Goal: Task Accomplishment & Management: Manage account settings

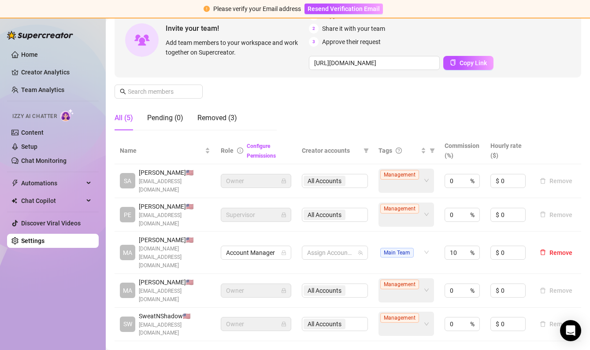
scroll to position [97, 0]
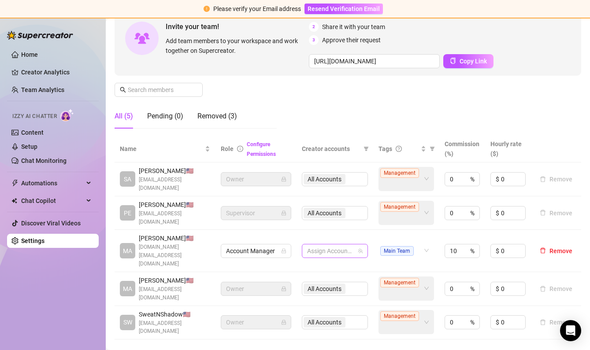
click at [315, 254] on div at bounding box center [330, 251] width 53 height 12
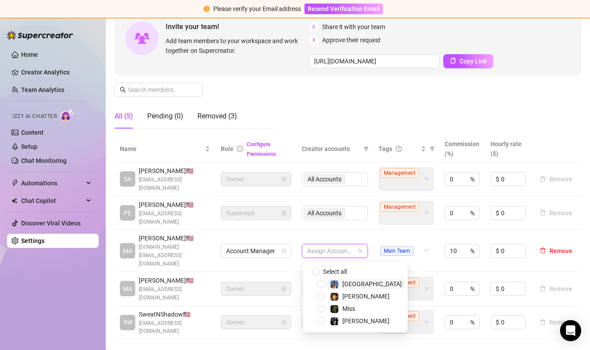
click at [330, 125] on div "Manage Team Members Manage your team members, their commission and hourly rate,…" at bounding box center [348, 54] width 467 height 164
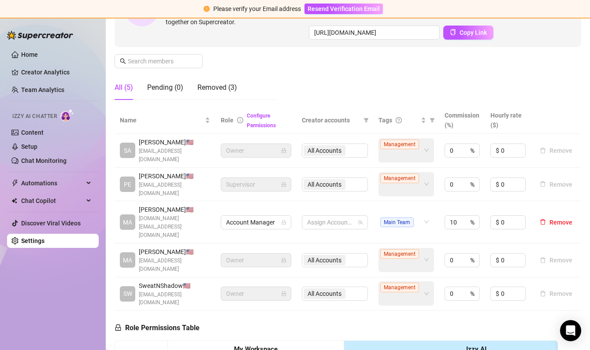
scroll to position [125, 0]
click at [216, 91] on div "Removed (3)" at bounding box center [217, 88] width 40 height 11
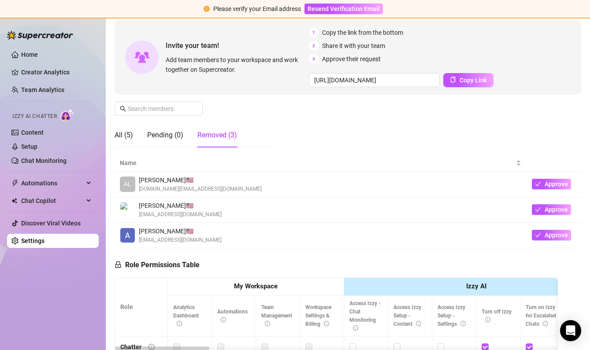
scroll to position [66, 0]
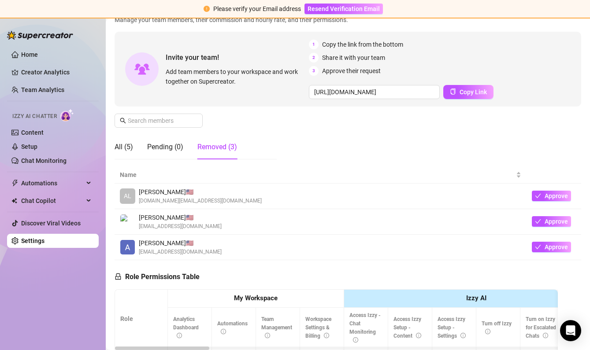
click at [133, 149] on div "All (5) Pending (0) Removed (3)" at bounding box center [176, 147] width 123 height 25
click at [131, 149] on div "All (5)" at bounding box center [124, 147] width 19 height 11
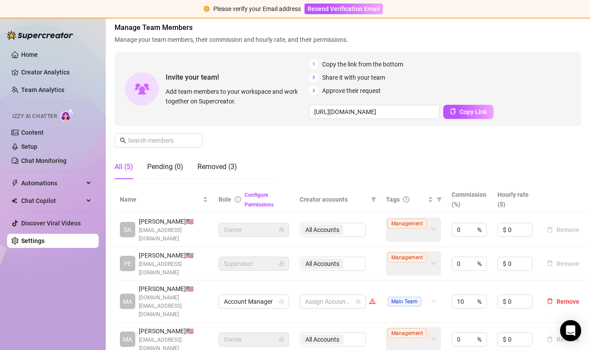
scroll to position [0, 0]
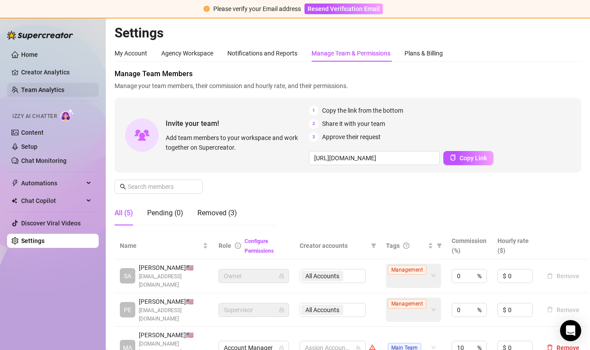
click at [41, 89] on link "Team Analytics" at bounding box center [42, 89] width 43 height 7
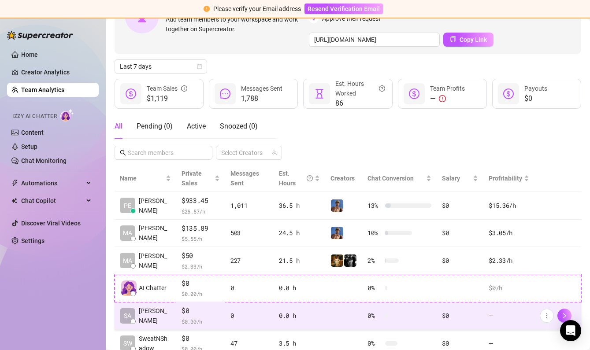
scroll to position [78, 0]
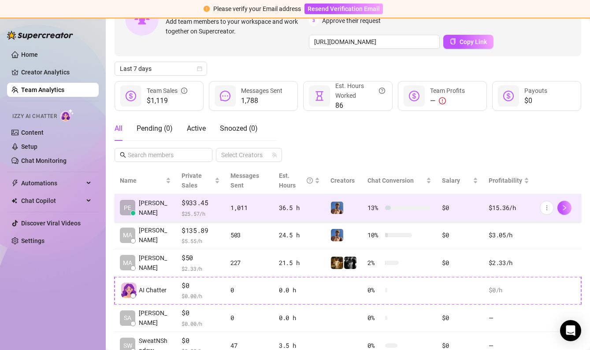
click at [214, 209] on span "$ 25.57 /h" at bounding box center [201, 213] width 38 height 9
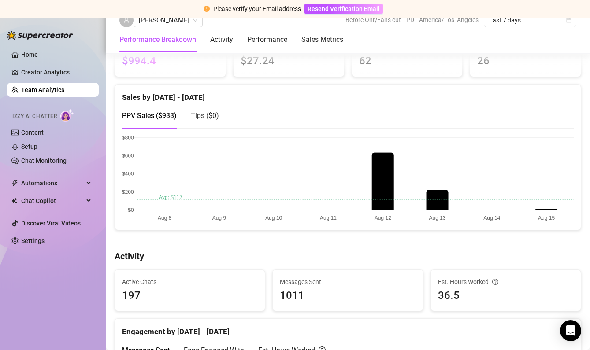
scroll to position [182, 0]
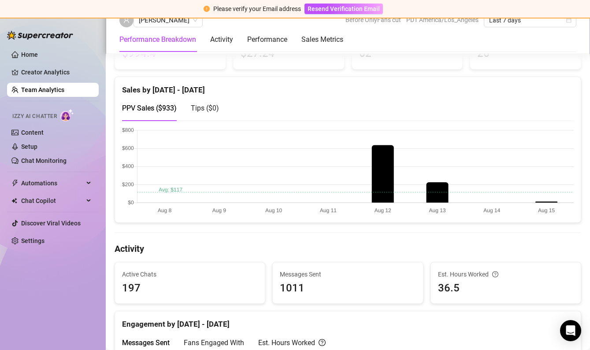
click at [542, 204] on canvas at bounding box center [348, 171] width 452 height 88
click at [541, 202] on canvas at bounding box center [348, 171] width 452 height 88
click at [545, 201] on canvas at bounding box center [348, 171] width 452 height 88
click at [544, 201] on canvas at bounding box center [348, 171] width 452 height 88
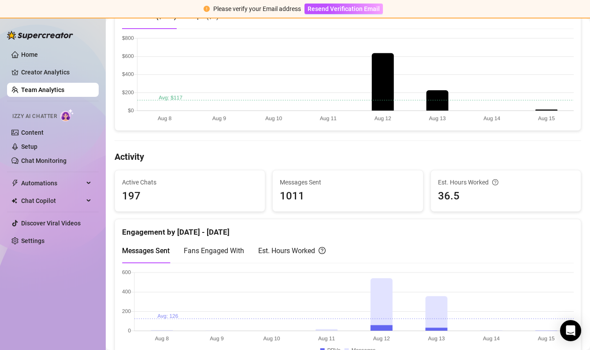
scroll to position [0, 0]
